Goal: Communication & Community: Share content

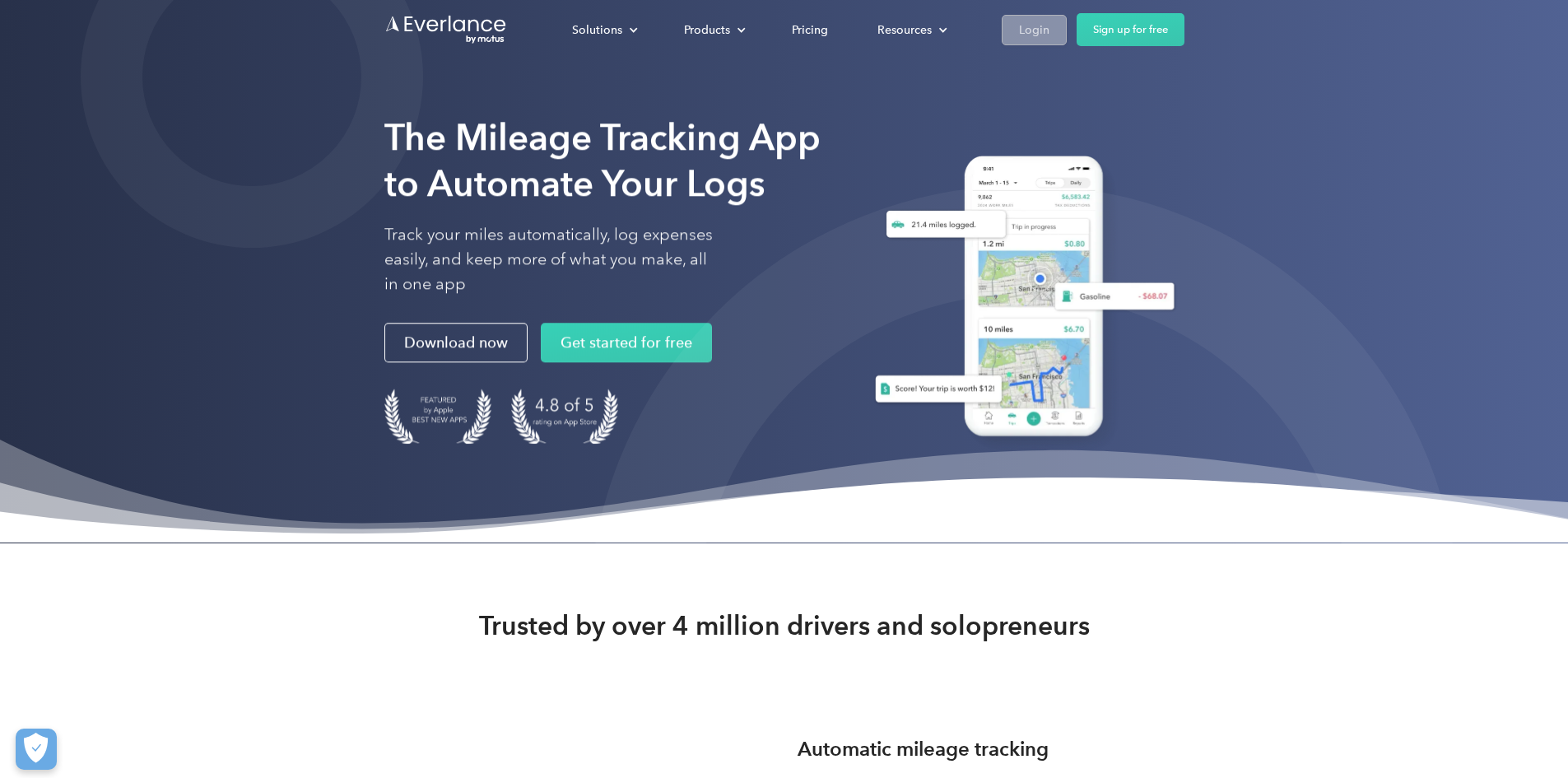
click at [1049, 28] on div "Login" at bounding box center [1033, 30] width 30 height 20
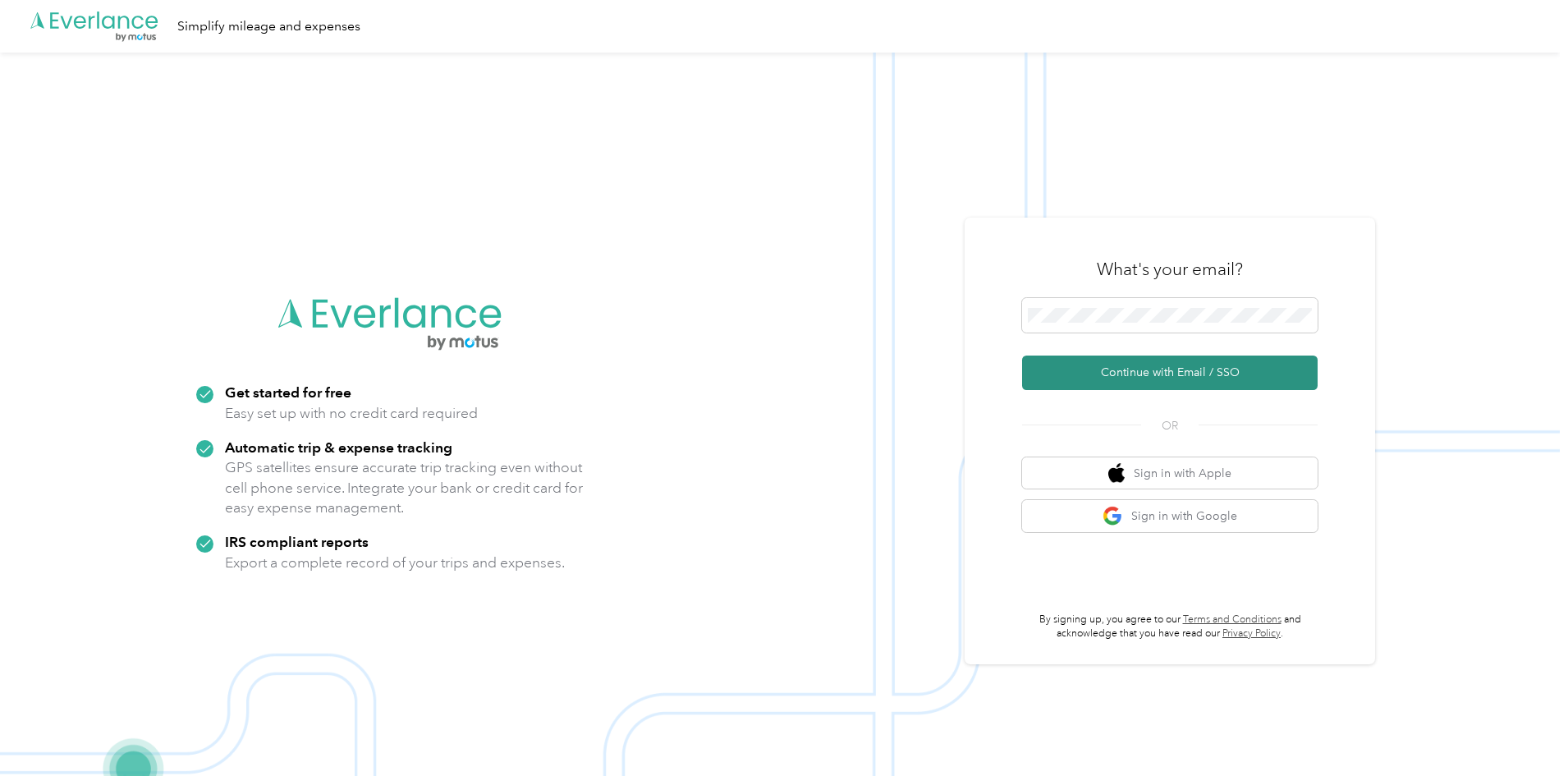
click at [1114, 369] on button "Continue with Email / SSO" at bounding box center [1169, 373] width 295 height 35
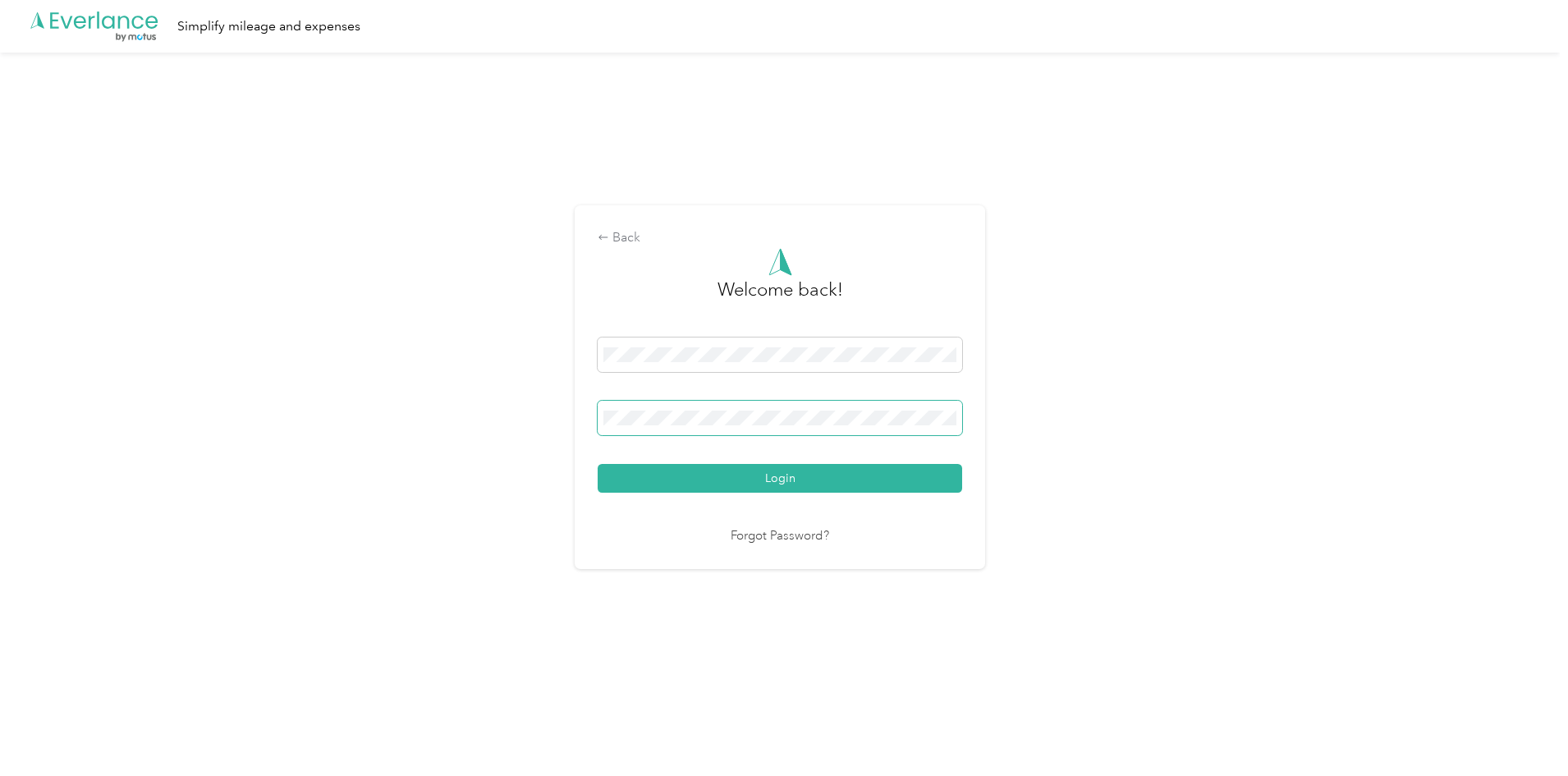
click at [597, 464] on button "Login" at bounding box center [779, 478] width 364 height 28
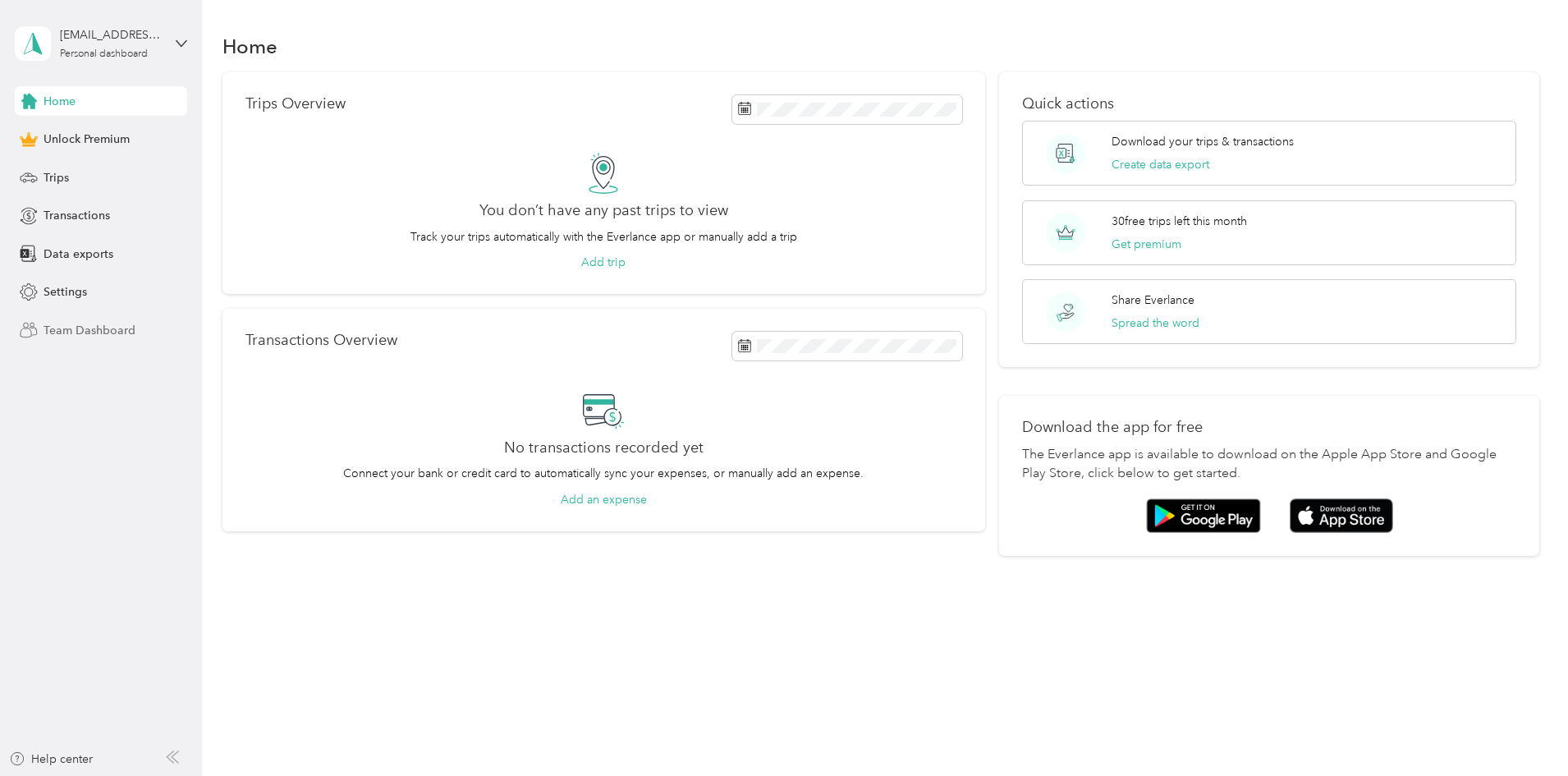
click at [91, 332] on span "Team Dashboard" at bounding box center [90, 330] width 92 height 17
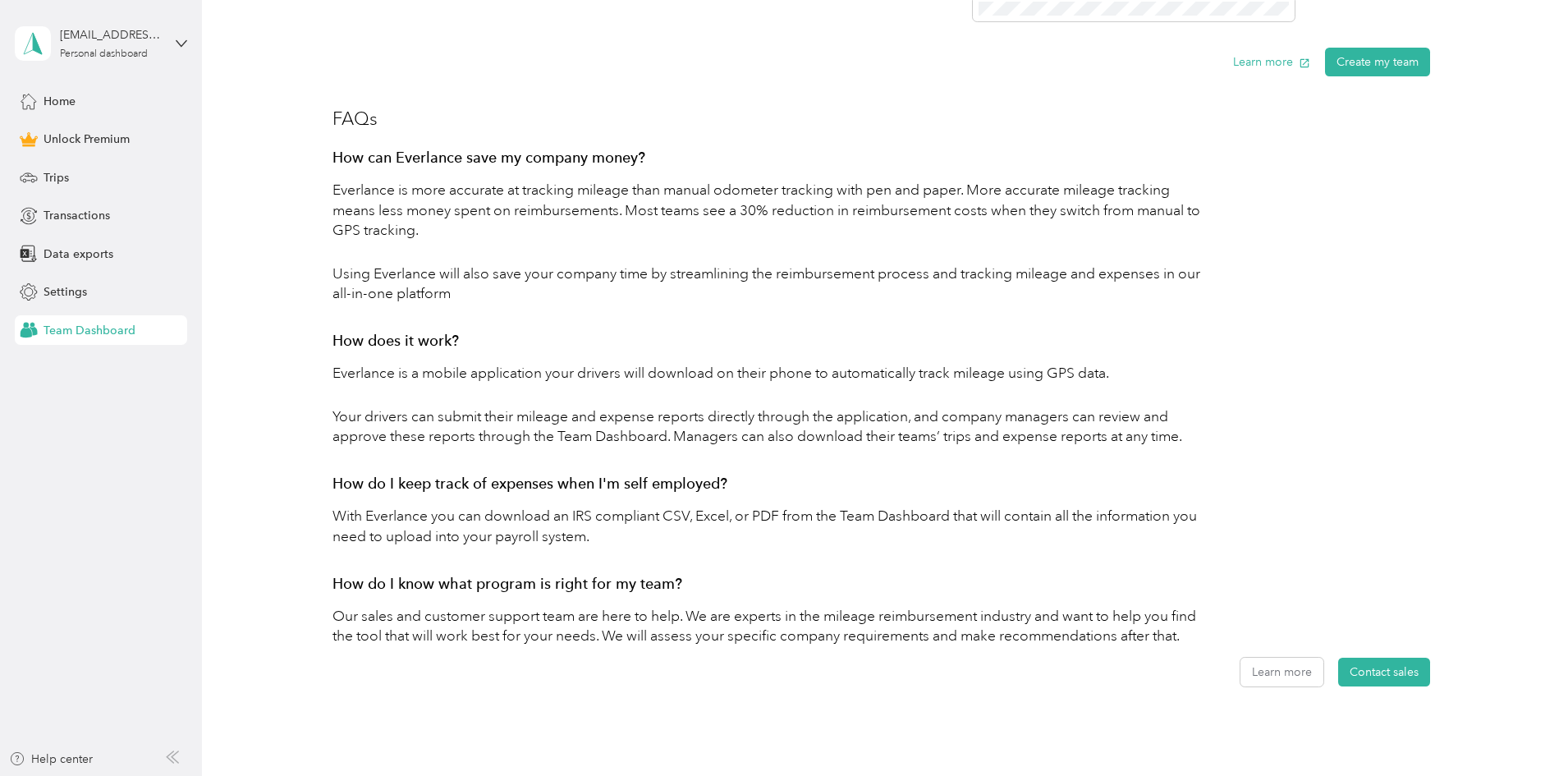
scroll to position [656, 0]
click at [74, 255] on span "Data exports" at bounding box center [79, 253] width 70 height 17
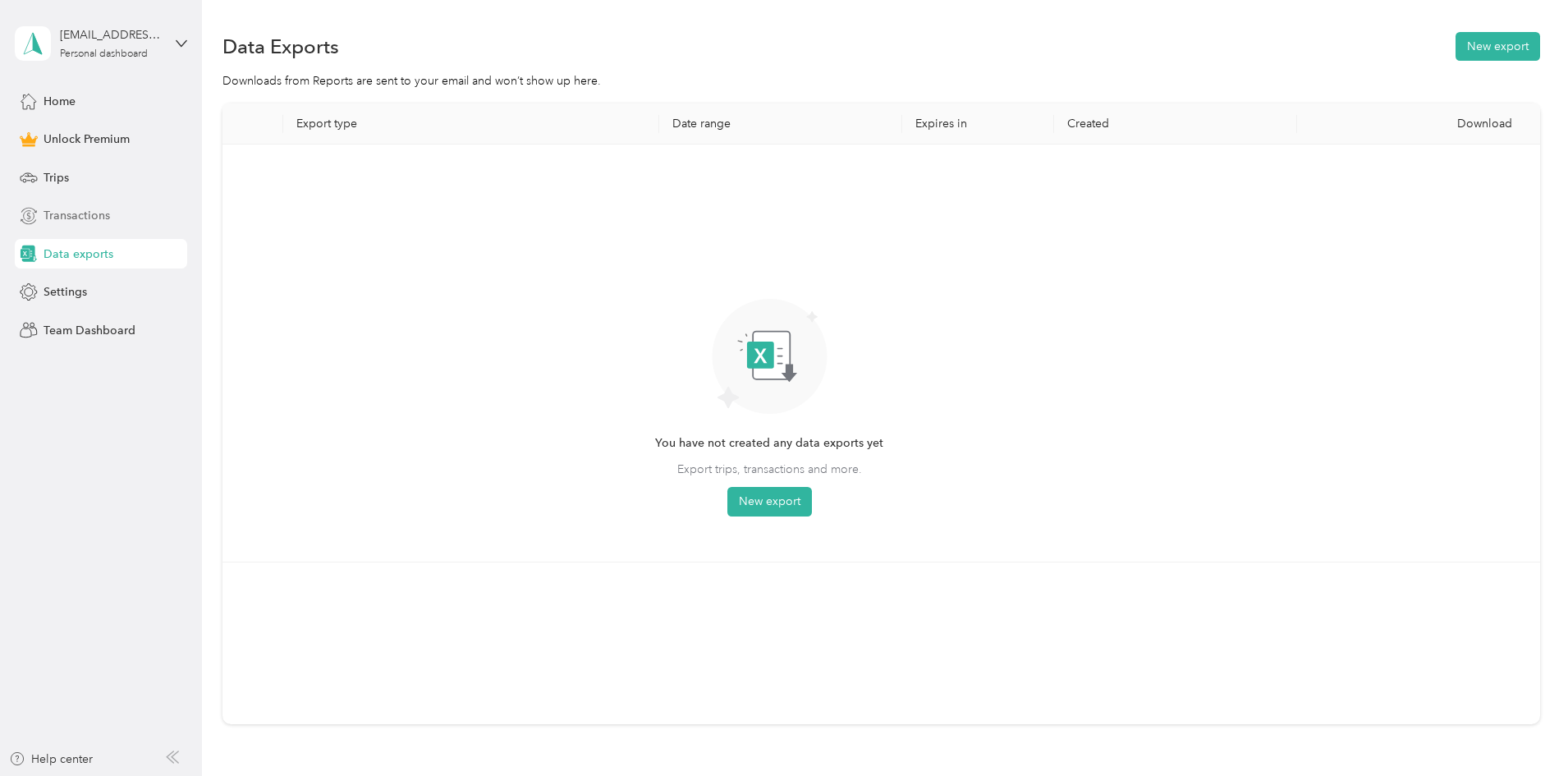
click at [91, 204] on div "Transactions" at bounding box center [101, 216] width 172 height 29
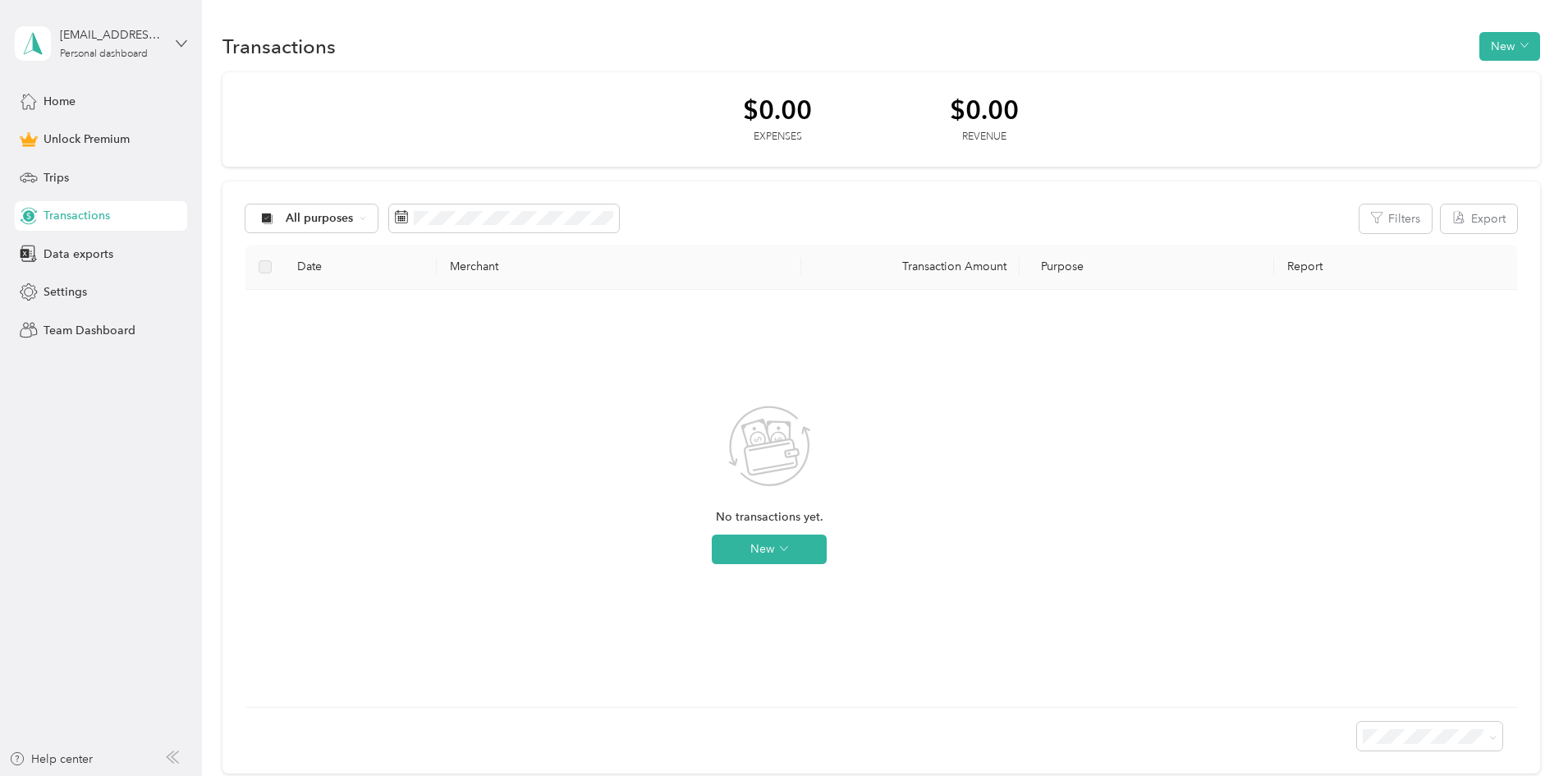
click at [177, 42] on icon at bounding box center [181, 43] width 12 height 12
click at [618, 11] on div "Transactions New $0.00 Expenses $0.00 Revenue All purposes Filters Export Date …" at bounding box center [881, 431] width 1358 height 863
click at [73, 101] on span "Home" at bounding box center [59, 101] width 32 height 17
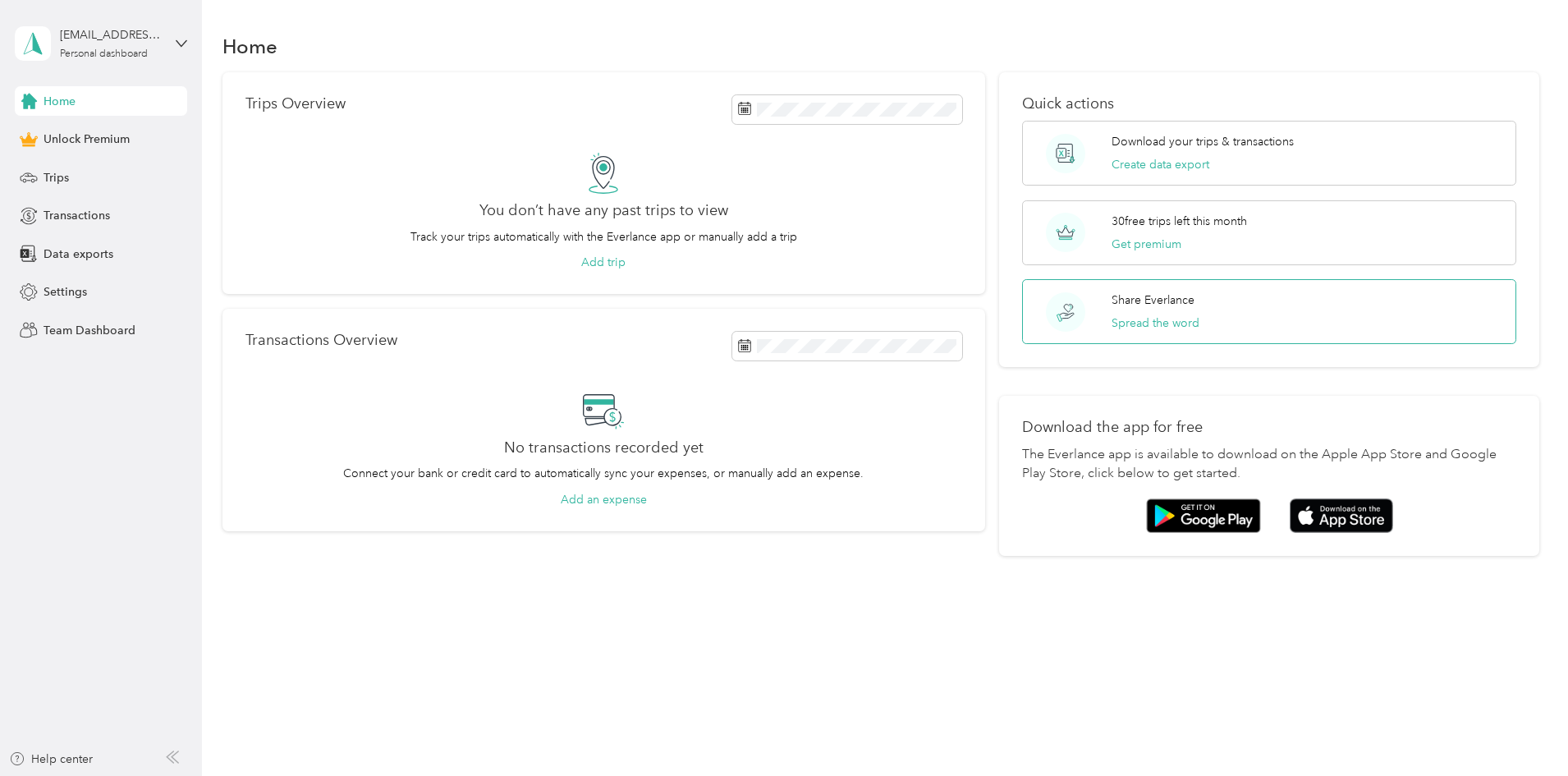
click at [1194, 329] on div "Share Everlance Spread the word" at bounding box center [1269, 311] width 494 height 65
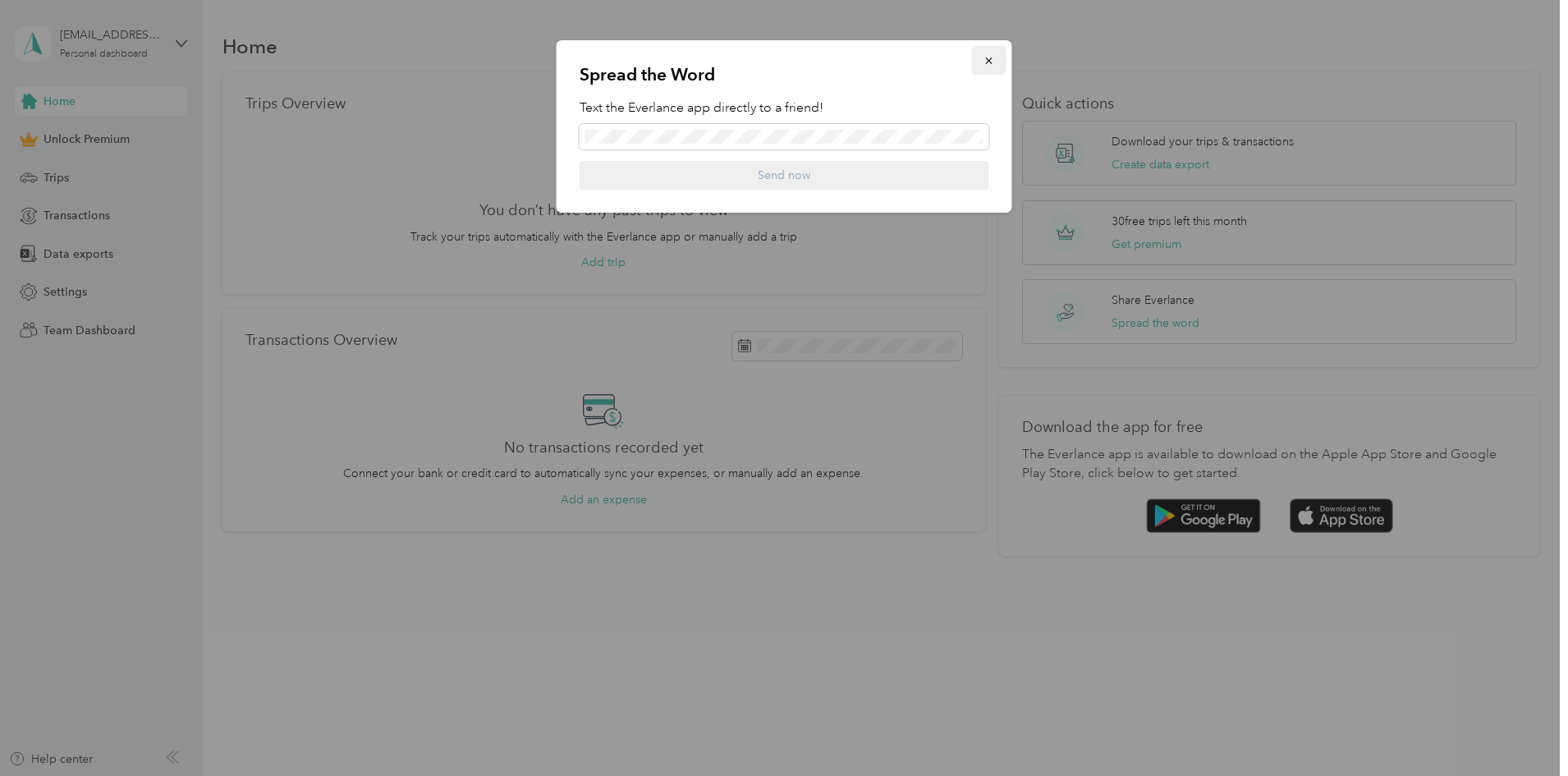
click at [985, 55] on icon "button" at bounding box center [989, 60] width 12 height 12
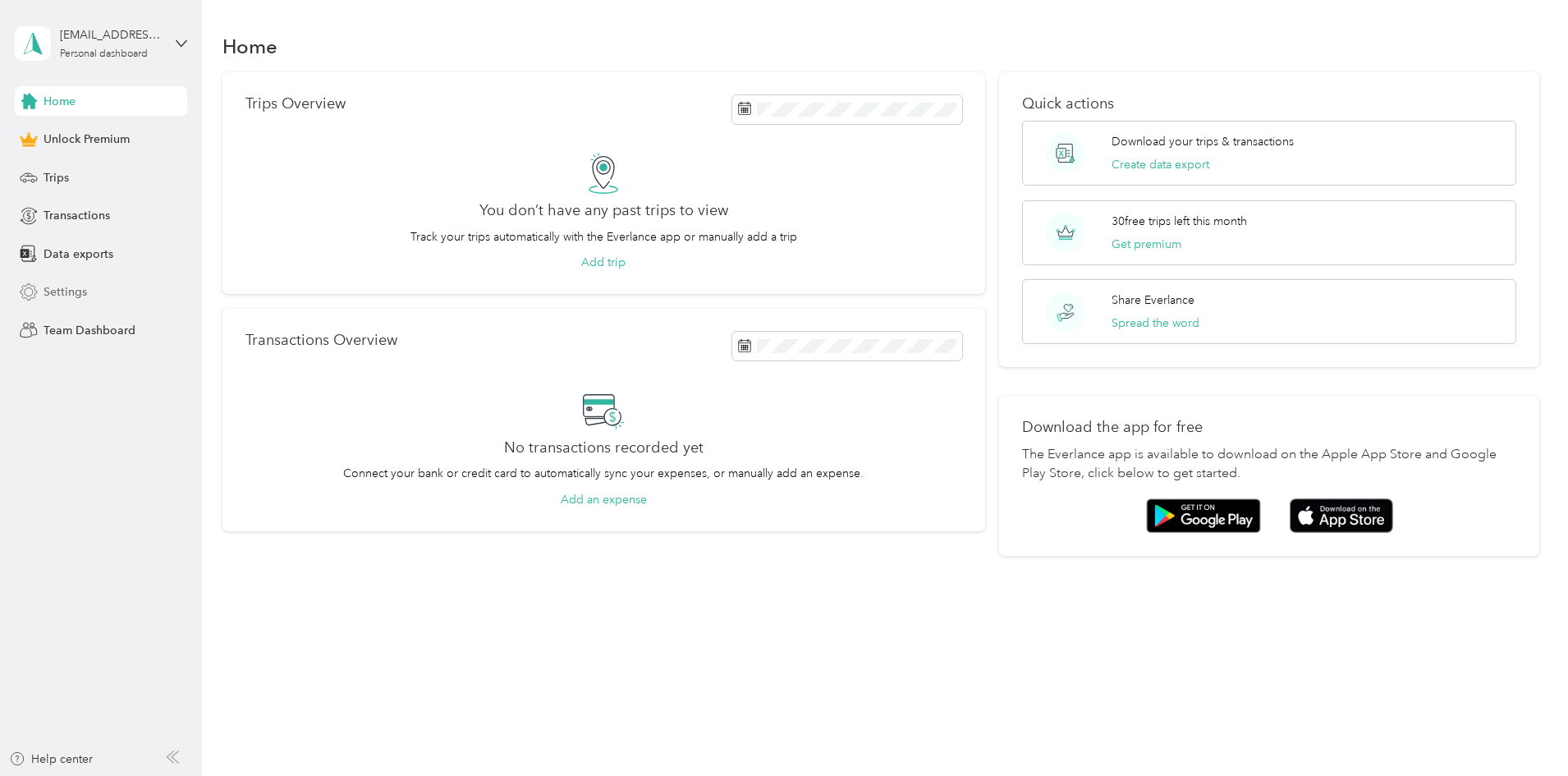
click at [73, 292] on span "Settings" at bounding box center [66, 292] width 44 height 17
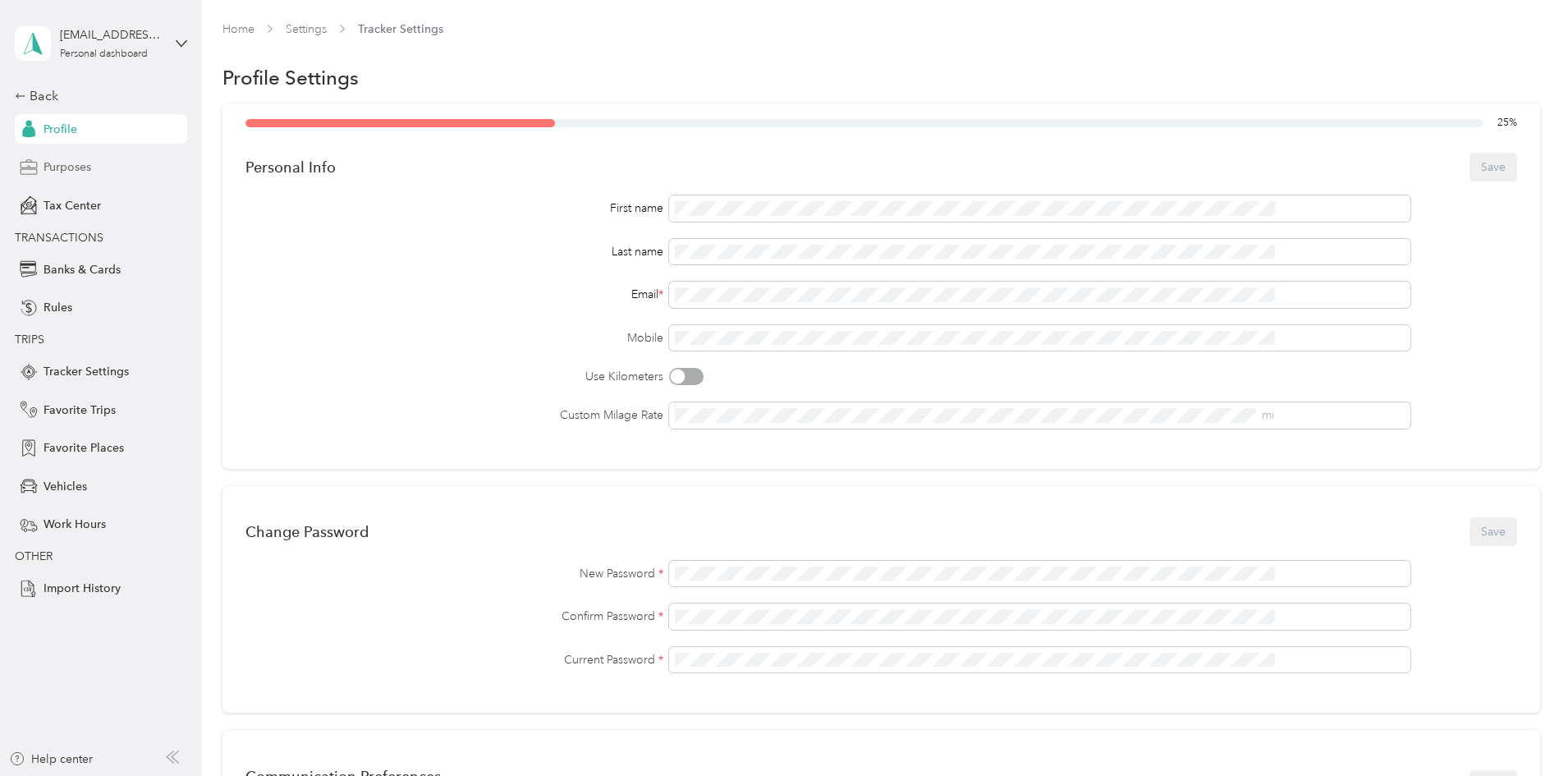
click at [86, 162] on span "Purposes" at bounding box center [68, 167] width 48 height 17
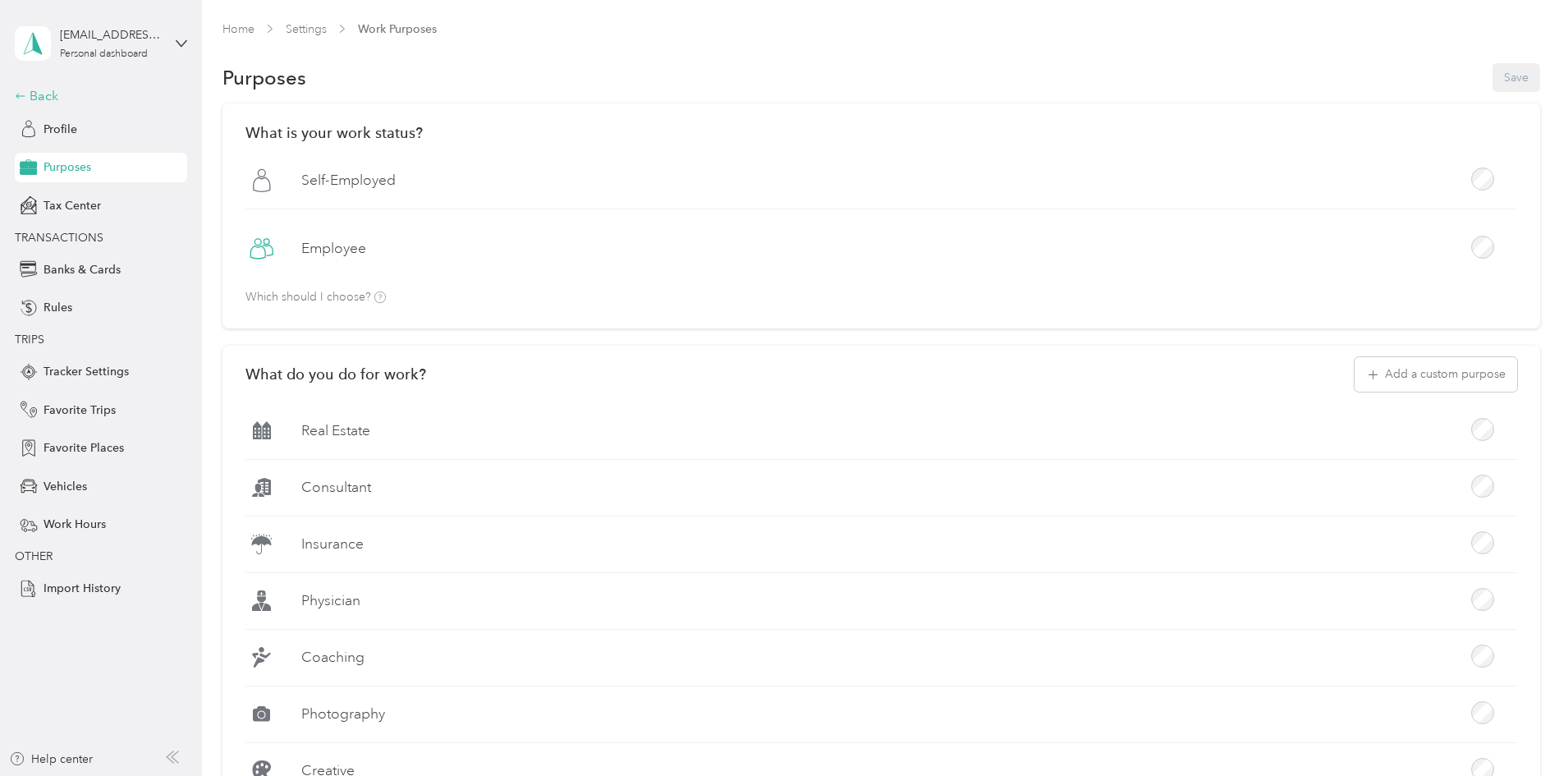
click at [42, 95] on div "Back" at bounding box center [96, 96] width 164 height 20
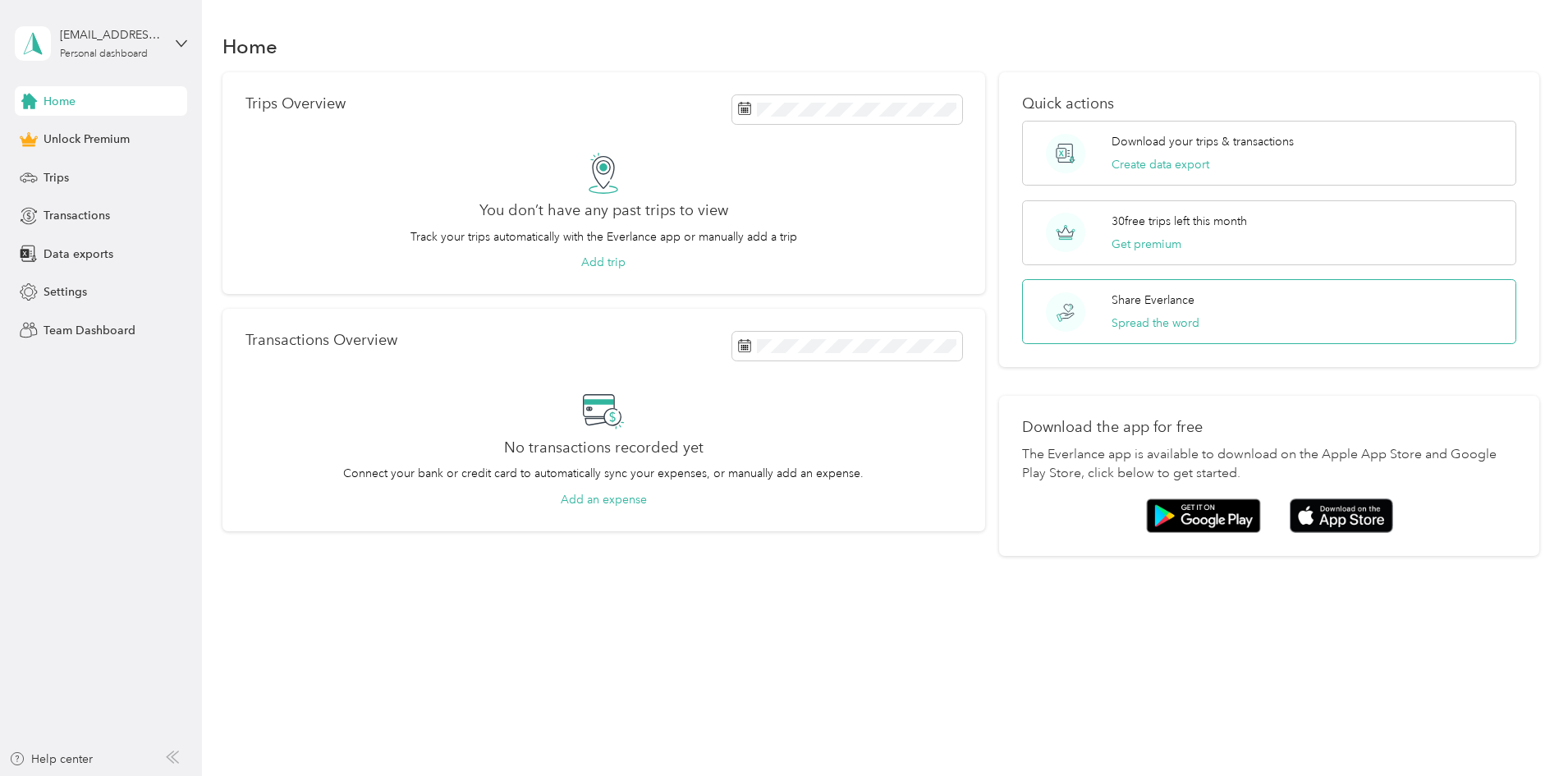
click at [1164, 305] on p "Share Everlance" at bounding box center [1153, 300] width 83 height 17
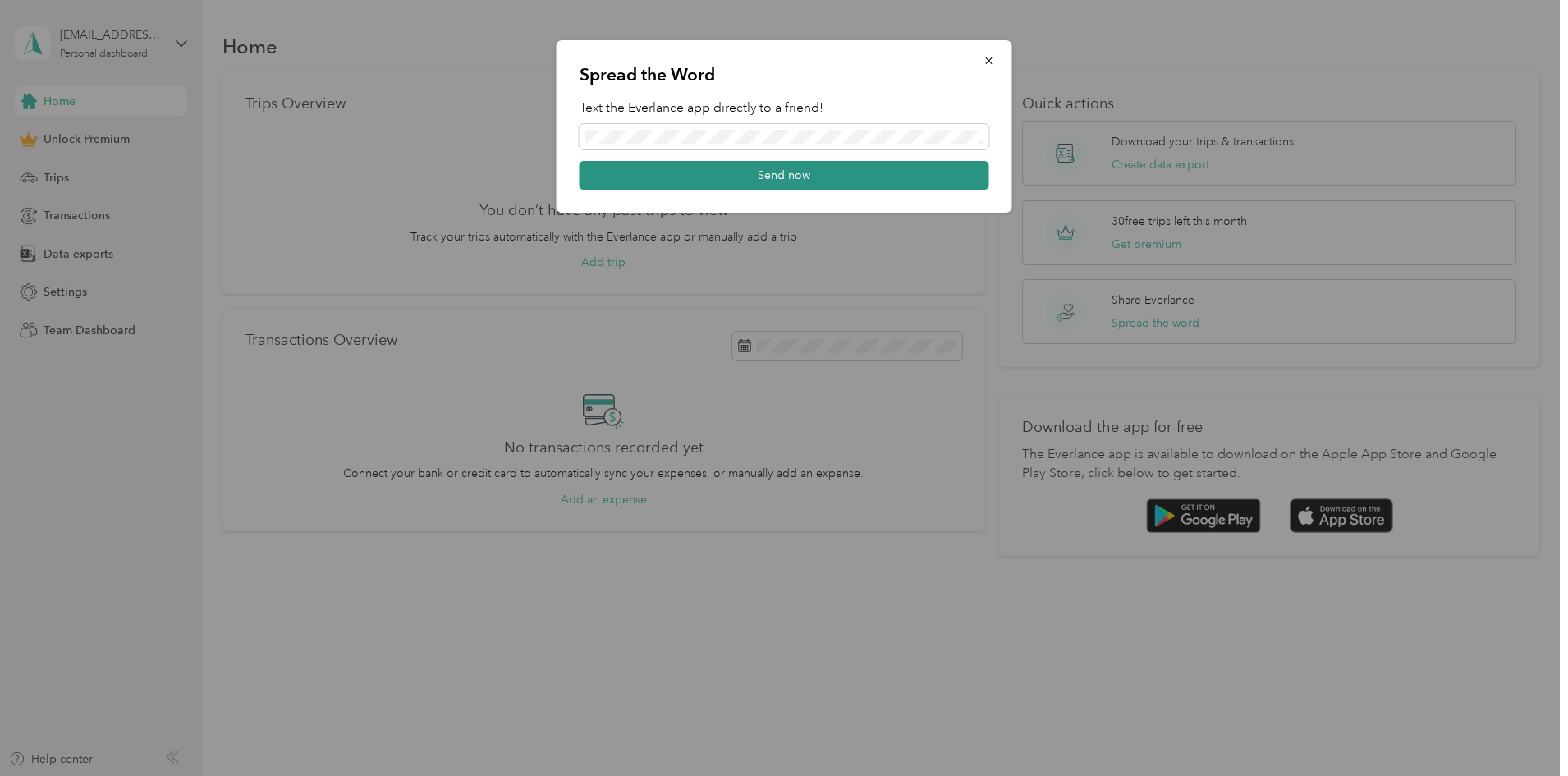
click at [673, 181] on button "Send now" at bounding box center [785, 175] width 410 height 28
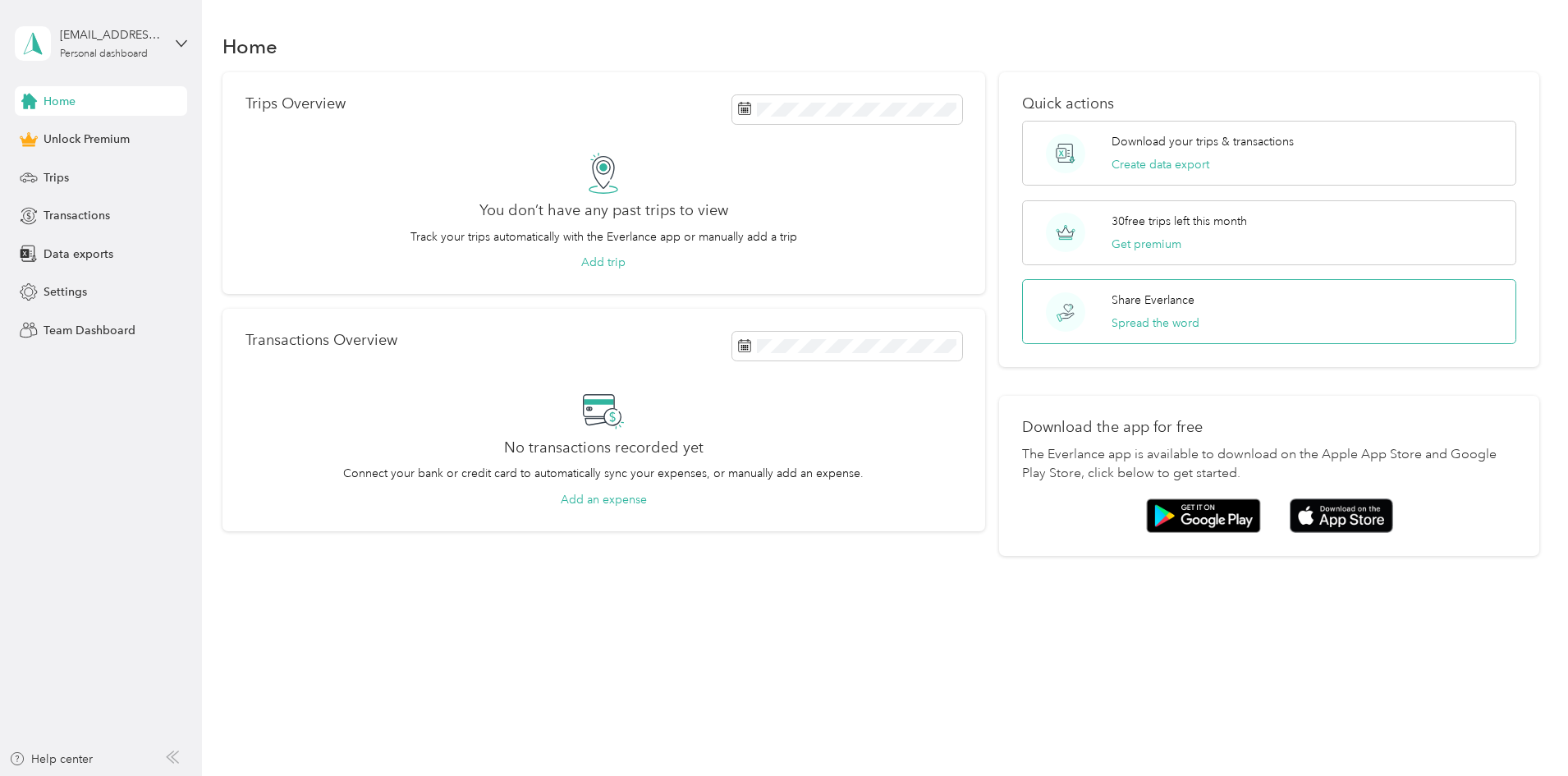
click at [1122, 309] on div "Share Everlance Spread the word" at bounding box center [1155, 312] width 88 height 40
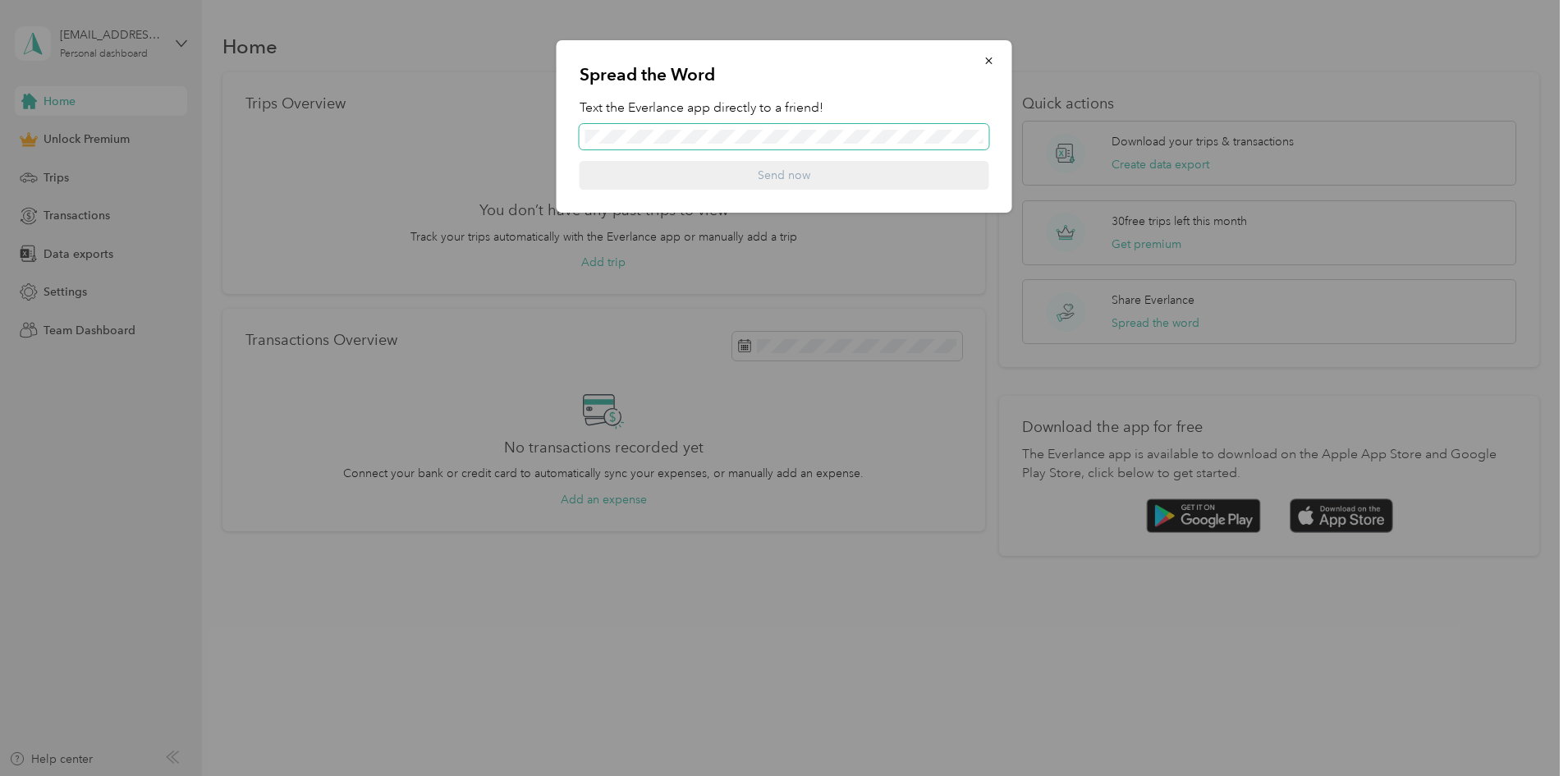
click at [673, 127] on span at bounding box center [785, 137] width 410 height 27
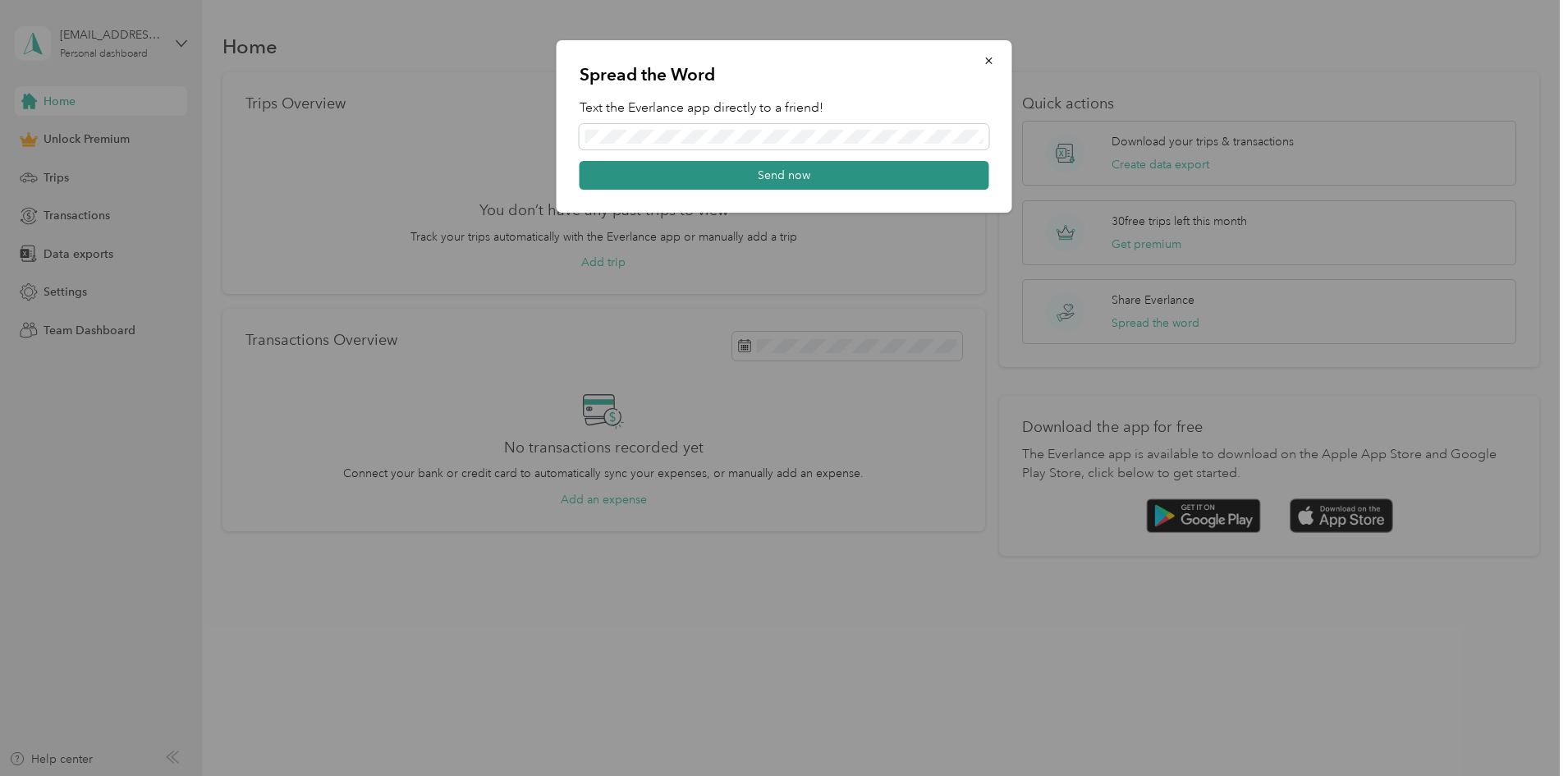
click at [763, 181] on button "Send now" at bounding box center [785, 175] width 410 height 28
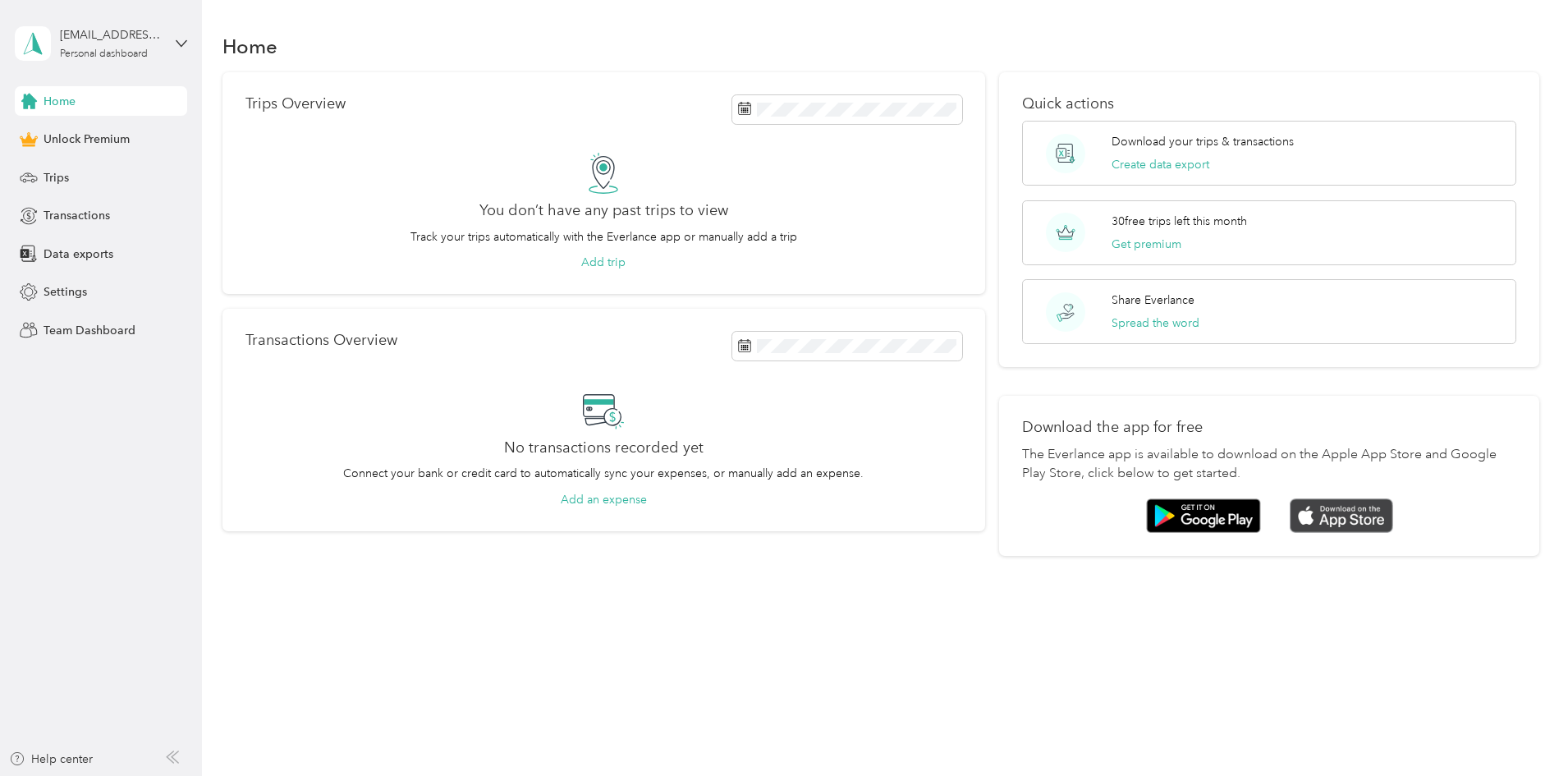
click at [1290, 522] on img at bounding box center [1341, 516] width 103 height 36
